Goal: Find specific page/section: Find specific page/section

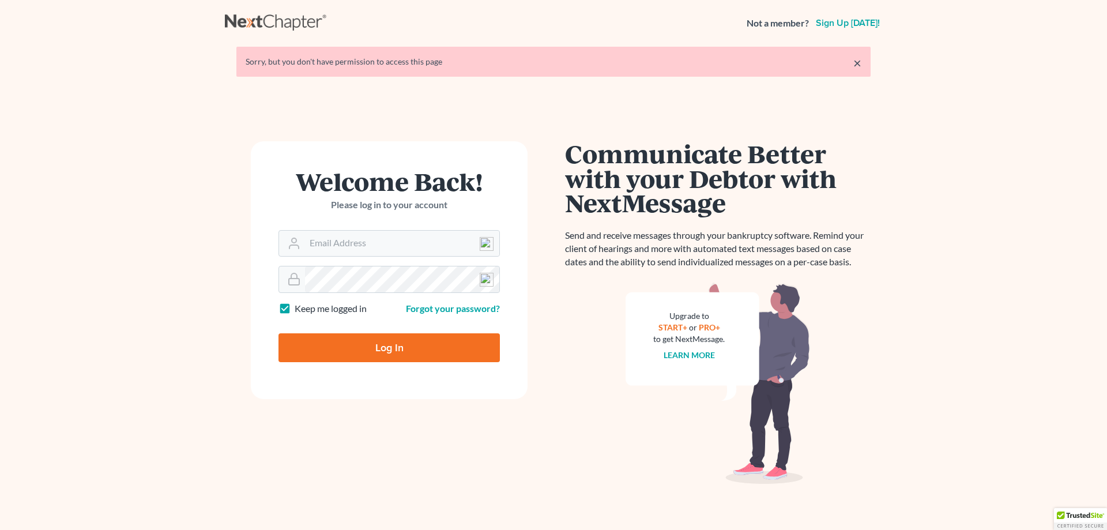
type input "[EMAIL_ADDRESS][DOMAIN_NAME]"
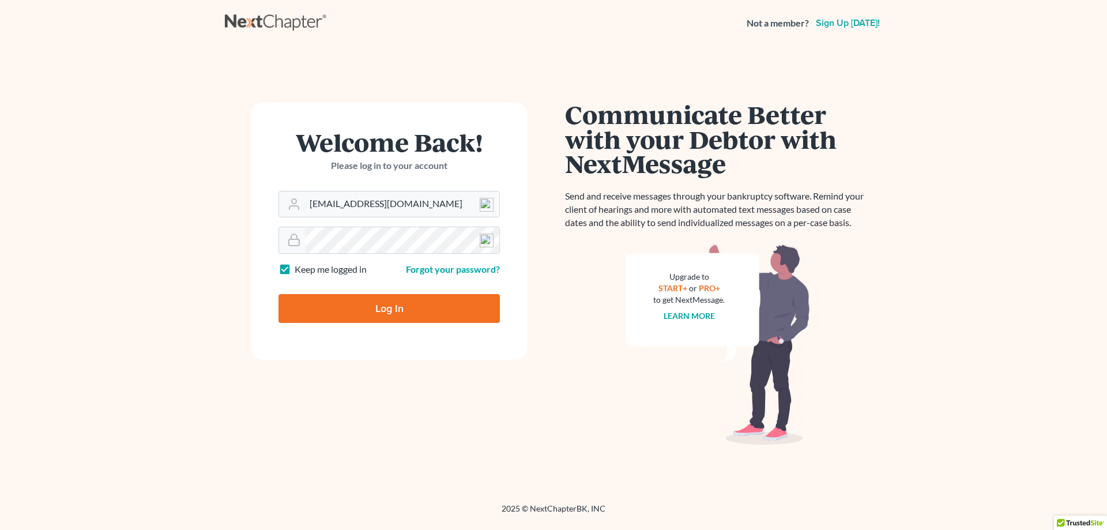
click at [404, 314] on input "Log In" at bounding box center [389, 308] width 221 height 29
type input "Thinking..."
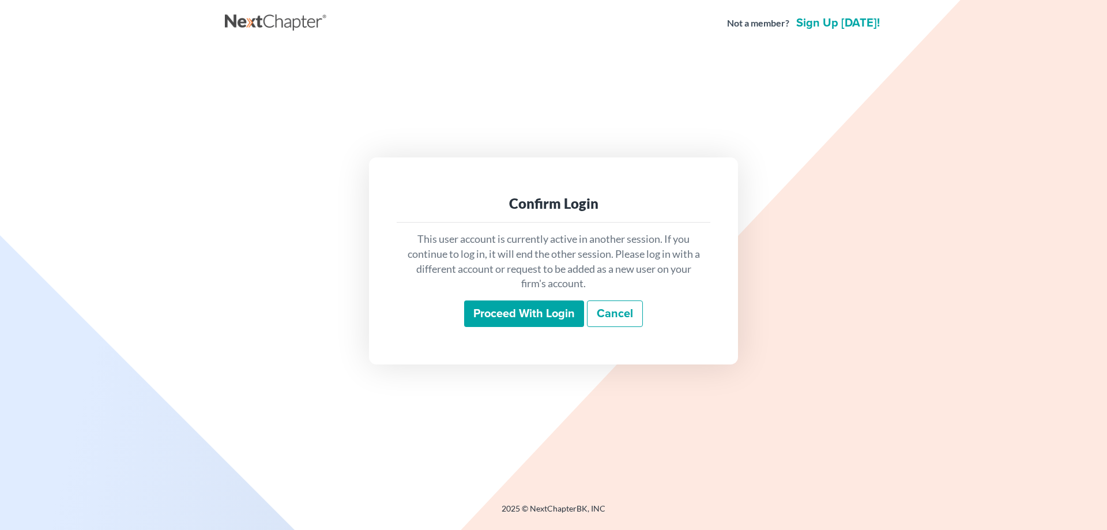
click at [520, 318] on input "Proceed with login" at bounding box center [524, 313] width 120 height 27
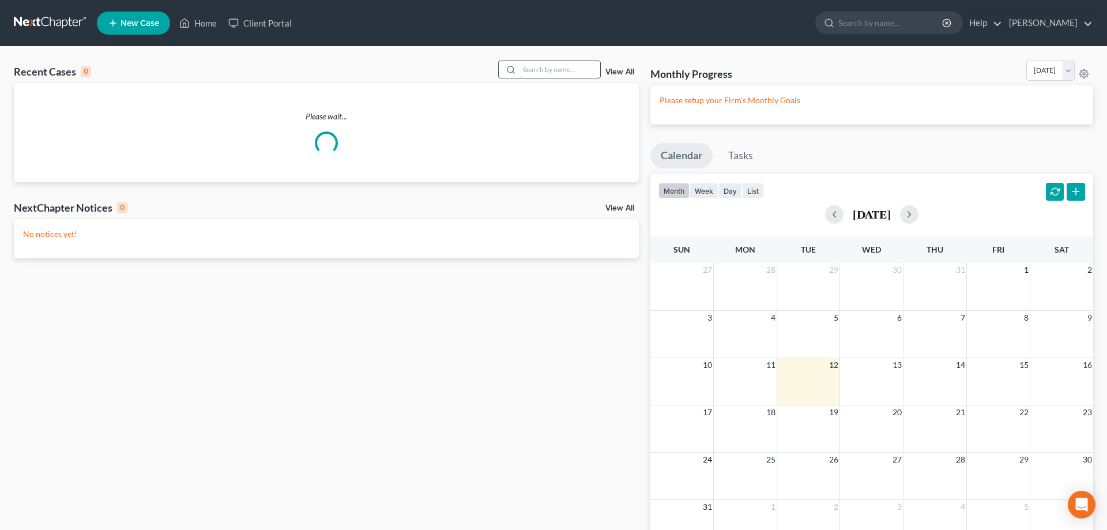
click at [532, 71] on input "search" at bounding box center [560, 69] width 81 height 17
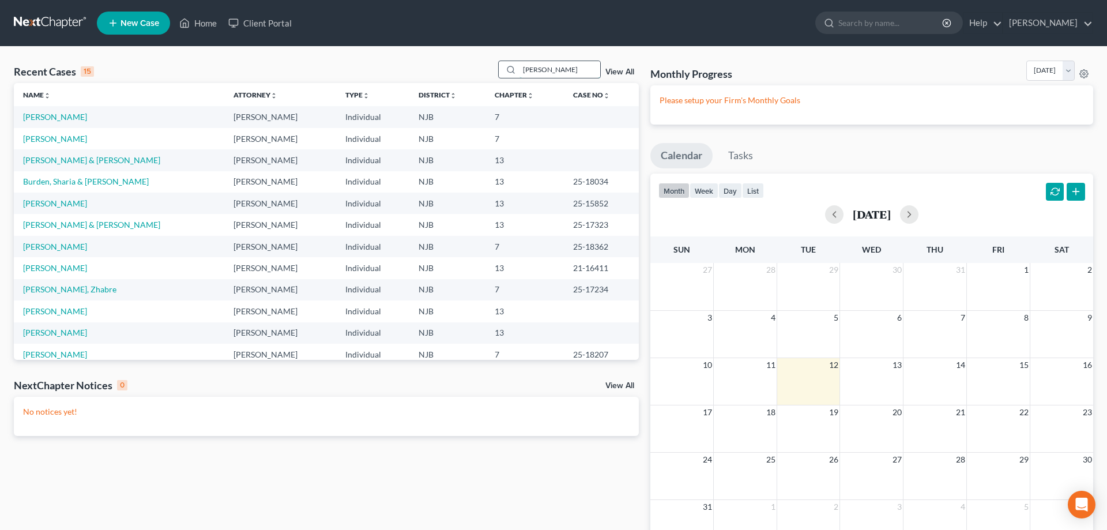
type input "[PERSON_NAME]"
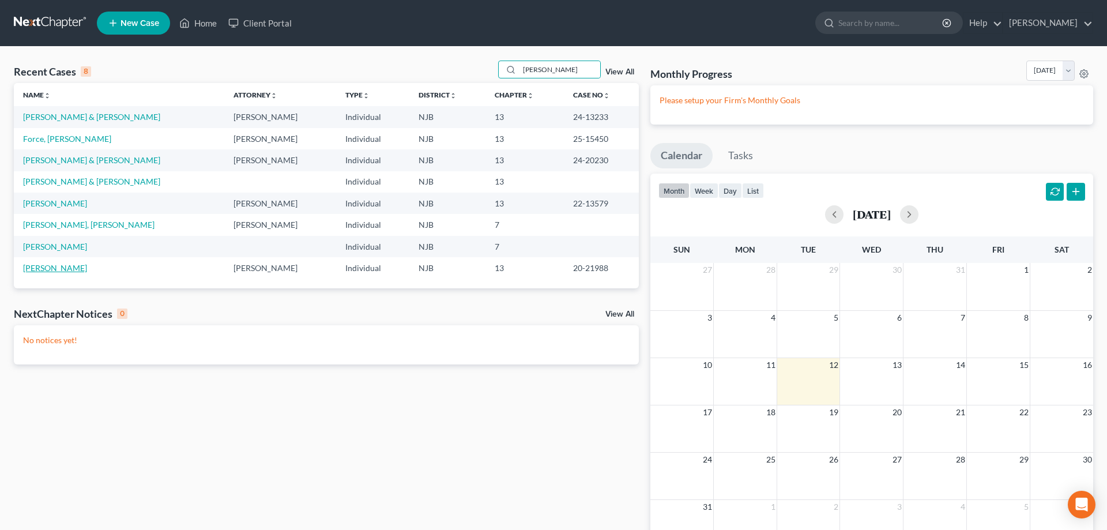
click at [62, 268] on link "[PERSON_NAME]" at bounding box center [55, 268] width 64 height 10
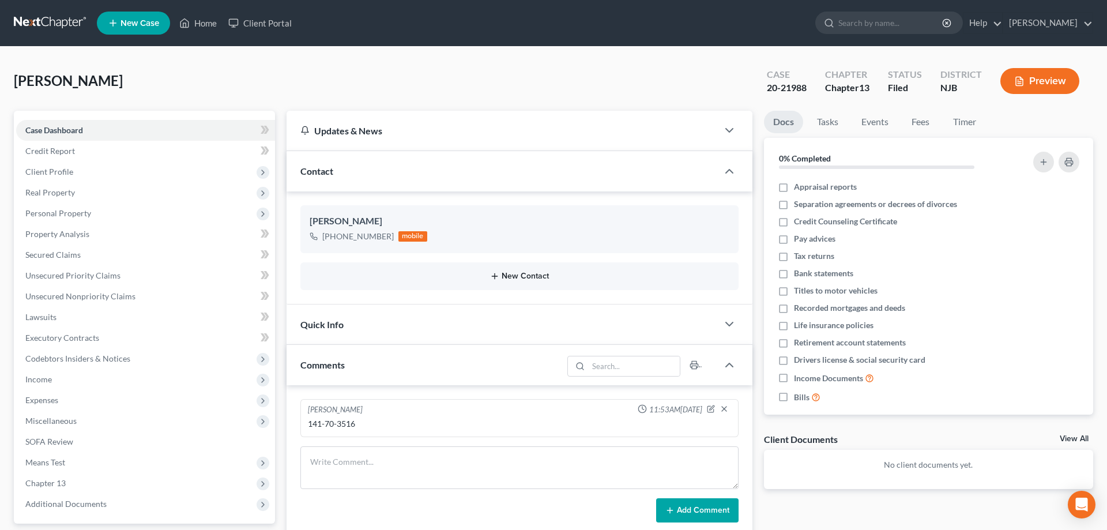
click at [509, 278] on button "New Contact" at bounding box center [520, 276] width 420 height 9
